Goal: Task Accomplishment & Management: Use online tool/utility

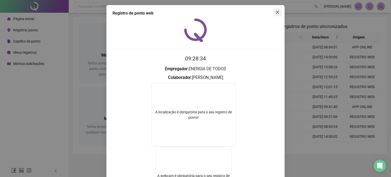
click at [276, 10] on icon "close" at bounding box center [277, 12] width 4 height 4
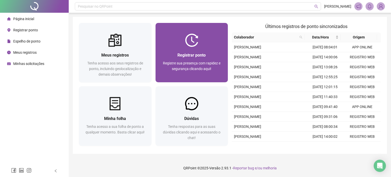
click at [207, 56] on div "Registrar ponto" at bounding box center [192, 55] width 60 height 6
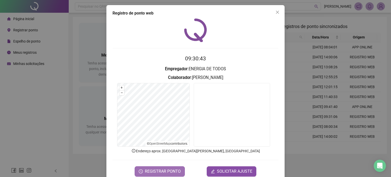
click at [167, 175] on button "REGISTRAR PONTO" at bounding box center [160, 171] width 50 height 10
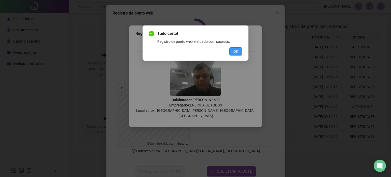
click at [238, 53] on span "OK" at bounding box center [235, 52] width 5 height 6
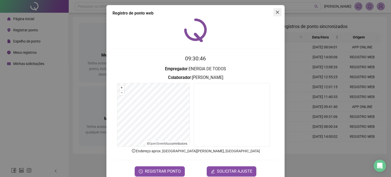
click at [276, 13] on icon "close" at bounding box center [277, 12] width 4 height 4
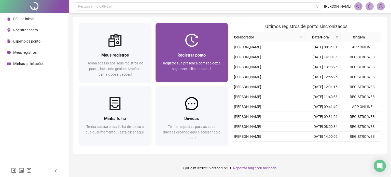
click at [191, 44] on img at bounding box center [191, 40] width 13 height 13
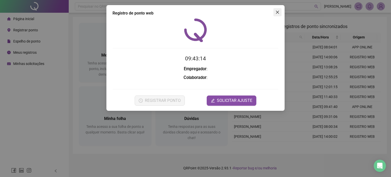
click at [279, 13] on icon "close" at bounding box center [277, 12] width 4 height 4
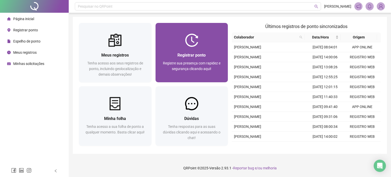
click at [180, 58] on span "Registrar ponto" at bounding box center [191, 55] width 28 height 5
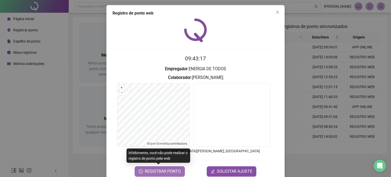
click at [160, 170] on span "REGISTRAR PONTO" at bounding box center [163, 171] width 36 height 6
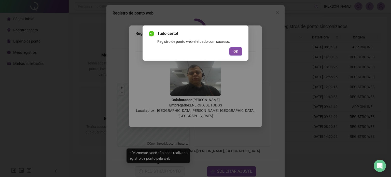
click at [229, 53] on div "OK" at bounding box center [196, 51] width 94 height 8
click at [240, 49] on button "OK" at bounding box center [235, 51] width 13 height 8
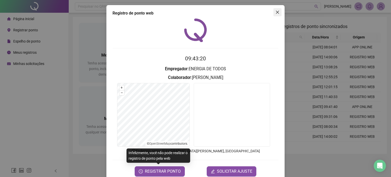
click at [278, 11] on span "Close" at bounding box center [277, 12] width 8 height 4
